Goal: Find specific page/section

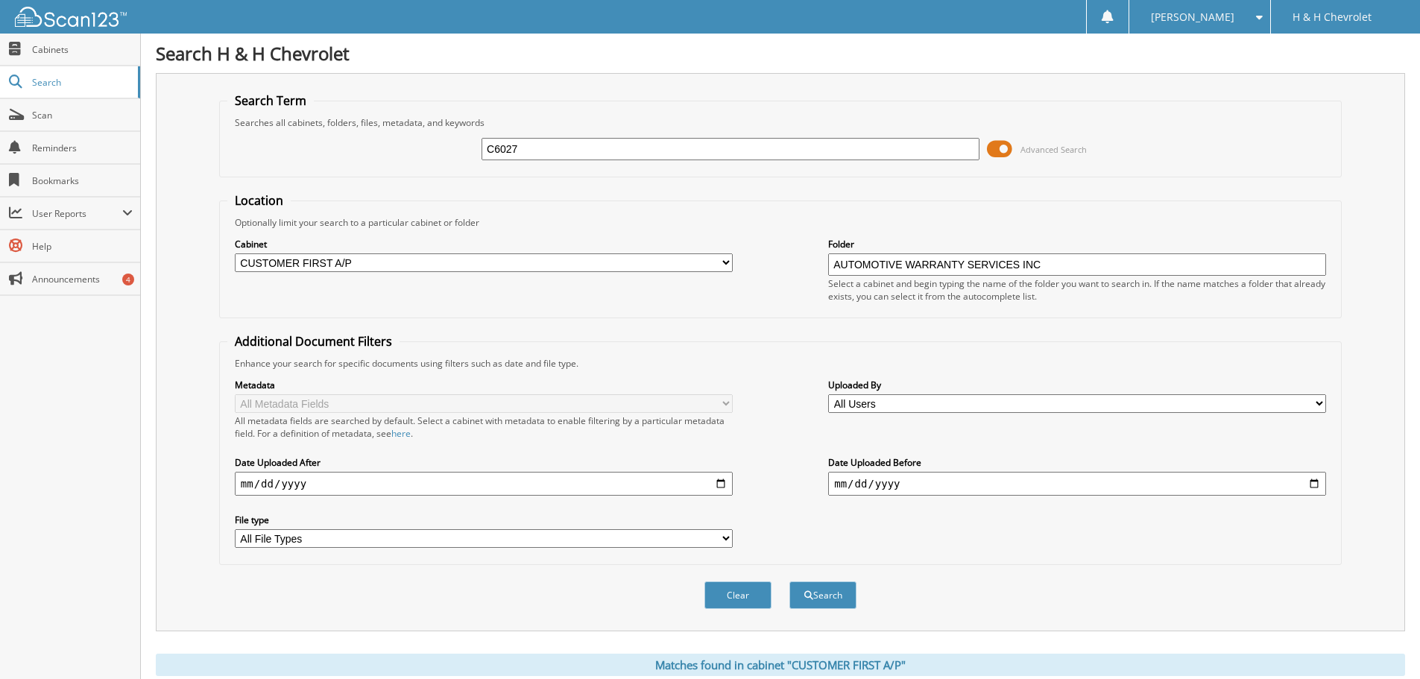
drag, startPoint x: 525, startPoint y: 146, endPoint x: 472, endPoint y: 141, distance: 53.9
click at [472, 141] on div "C6027 Advanced Search" at bounding box center [780, 149] width 1106 height 40
drag, startPoint x: 1045, startPoint y: 264, endPoint x: 800, endPoint y: 250, distance: 244.8
click at [800, 250] on div "Cabinet All Cabinets ABANDONED UNITS ACCOUNTS RECEIVABLE BAD DEBT BG ACCOUNTS P…" at bounding box center [780, 269] width 1106 height 81
drag, startPoint x: 526, startPoint y: 146, endPoint x: 452, endPoint y: 145, distance: 74.5
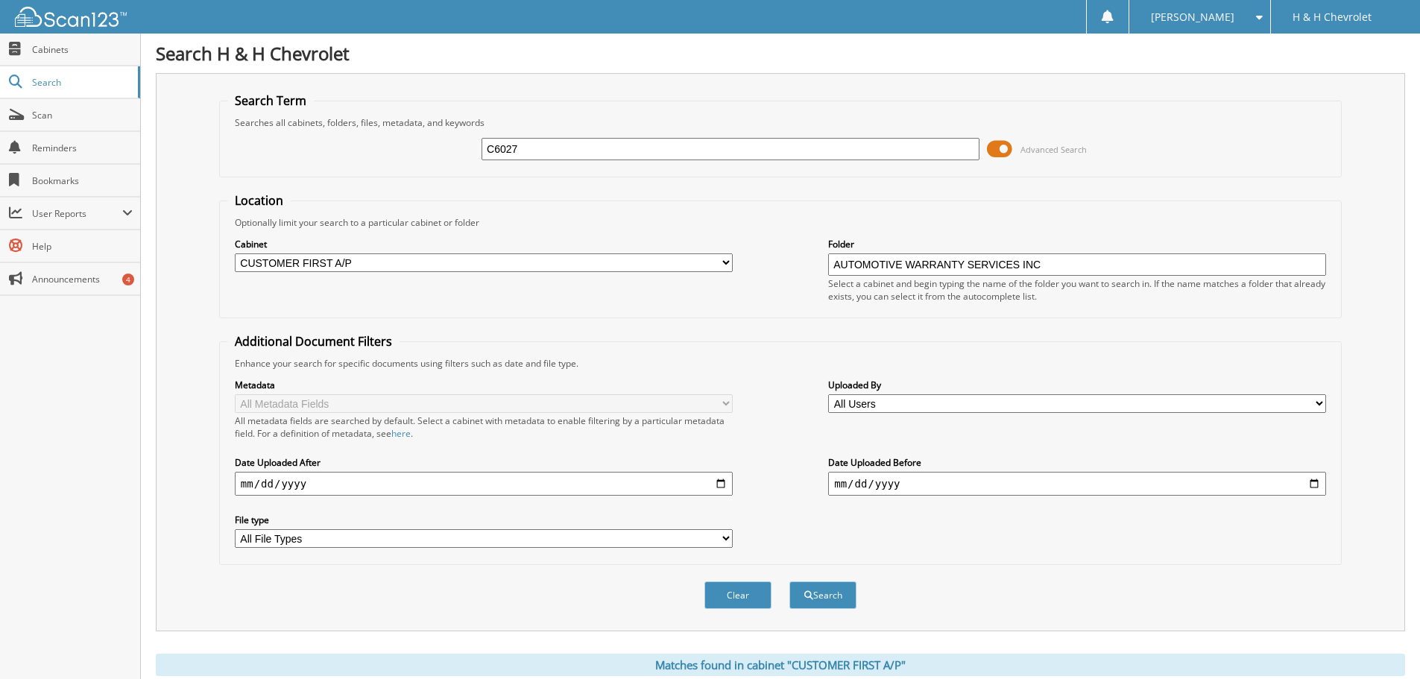
click at [452, 145] on div "C6027 Advanced Search" at bounding box center [780, 149] width 1106 height 40
paste input "AUTOMOTIVE WARRANTY SERVICES INC"
type input "AUTOMOTIVE WARRANTY SERVICES INC"
click at [833, 589] on button "Search" at bounding box center [822, 595] width 67 height 28
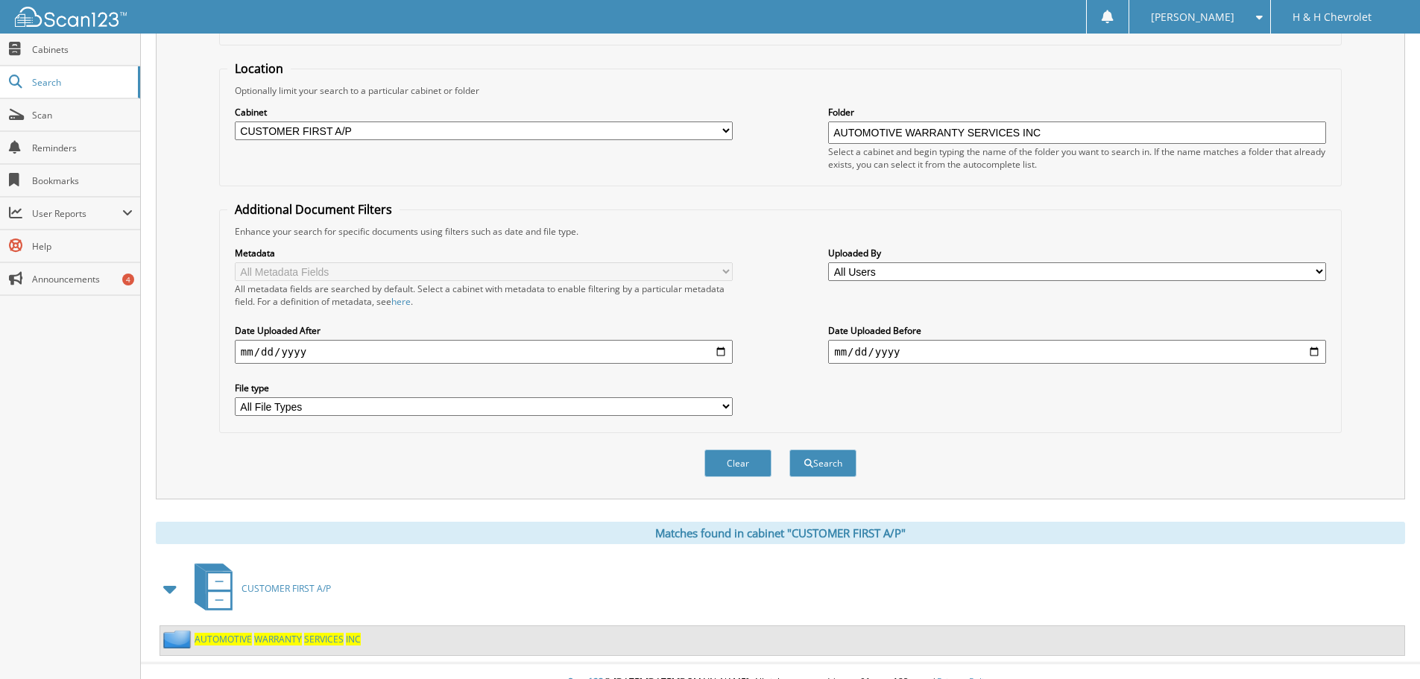
scroll to position [154, 0]
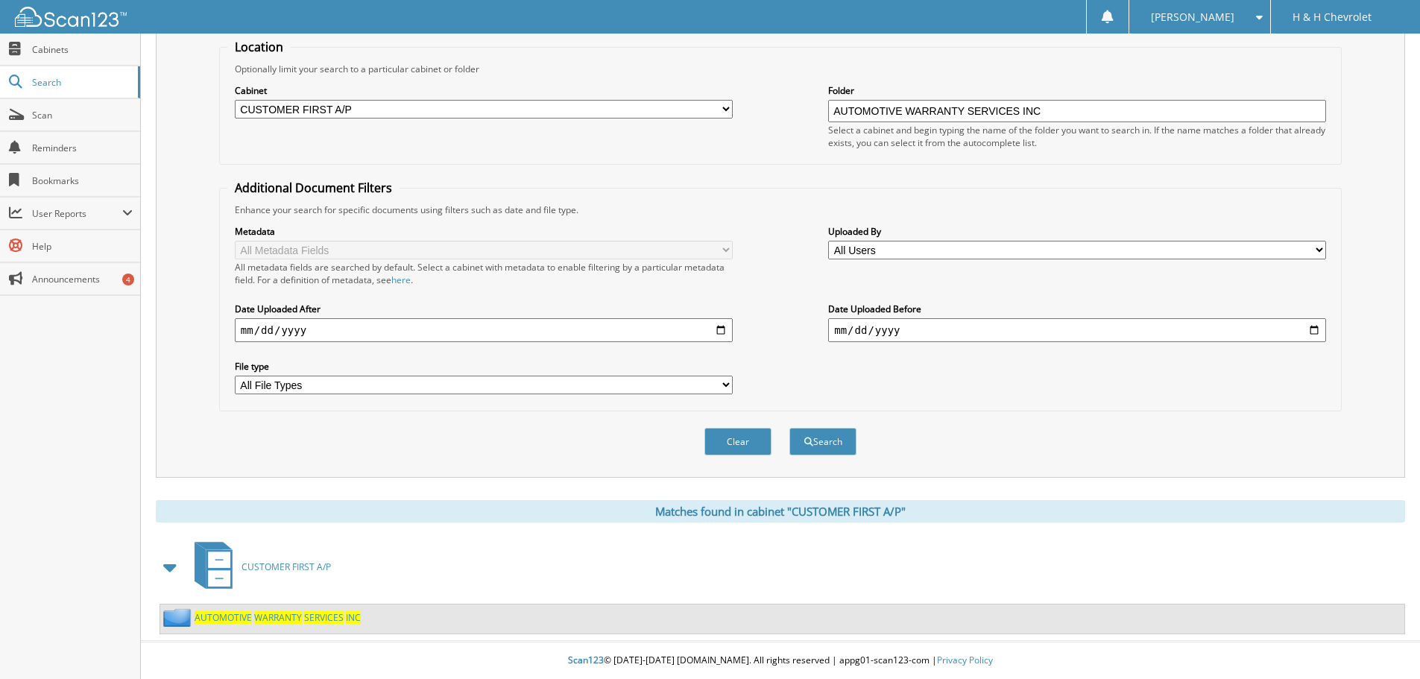
click at [234, 615] on span "AUTOMOTIVE" at bounding box center [222, 617] width 57 height 13
